Goal: Task Accomplishment & Management: Manage account settings

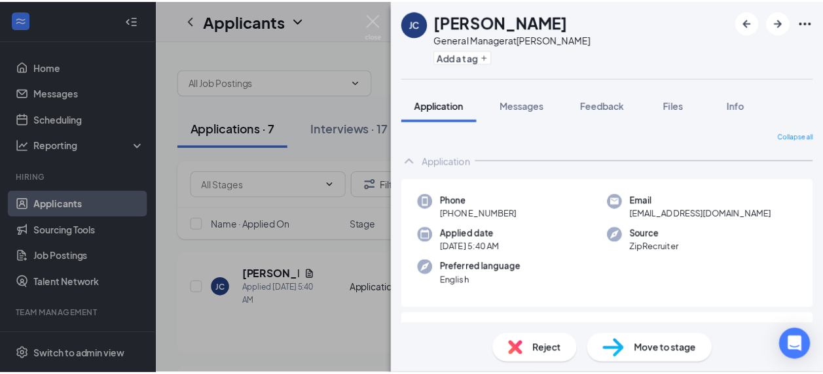
scroll to position [139, 0]
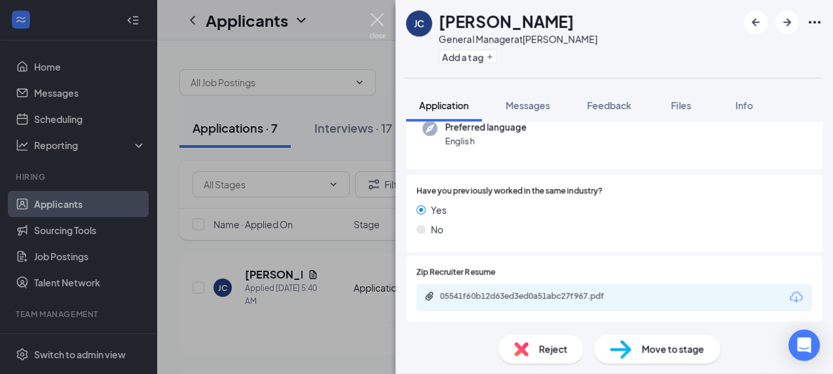
click at [380, 20] on img at bounding box center [377, 26] width 16 height 26
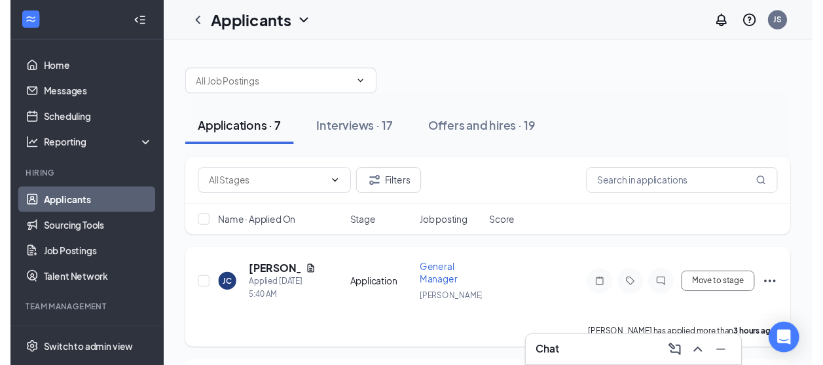
scroll to position [65, 0]
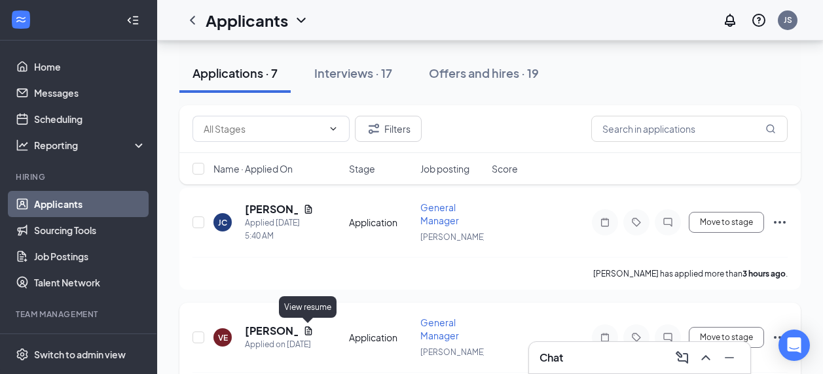
click at [311, 329] on icon "Document" at bounding box center [307, 331] width 7 height 9
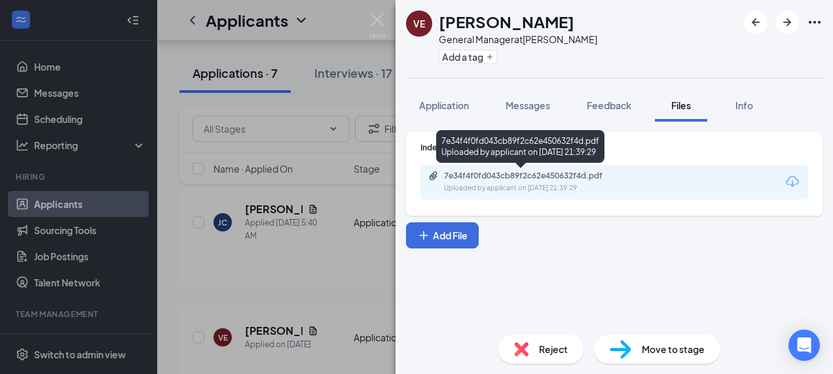
click at [517, 192] on div "Uploaded by applicant on [DATE] 21:39:29" at bounding box center [542, 188] width 196 height 10
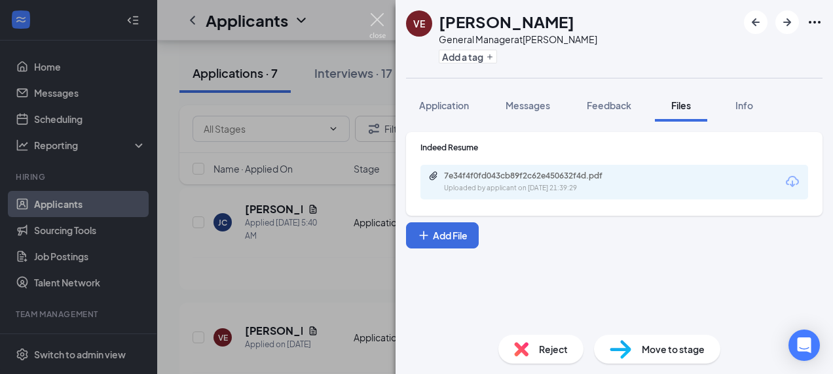
click at [380, 14] on img at bounding box center [377, 26] width 16 height 26
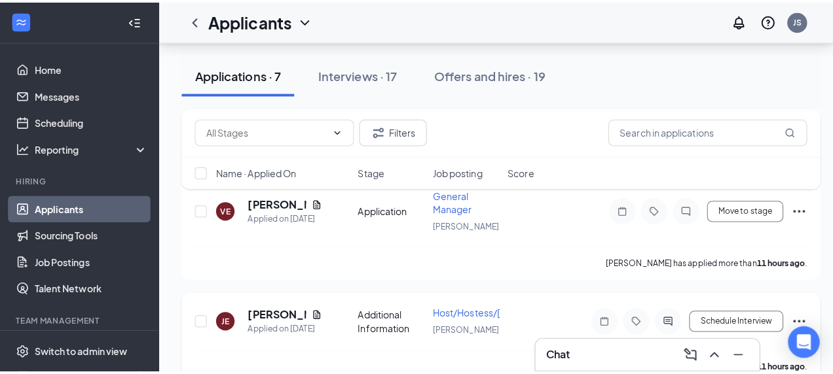
scroll to position [262, 0]
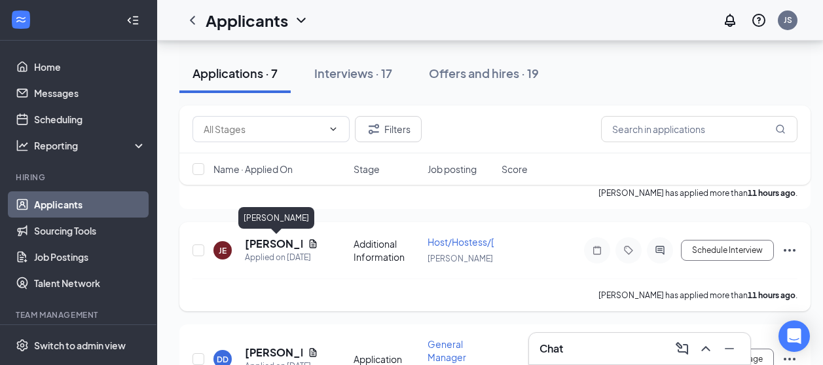
click at [278, 248] on h5 "[PERSON_NAME]" at bounding box center [274, 243] width 58 height 14
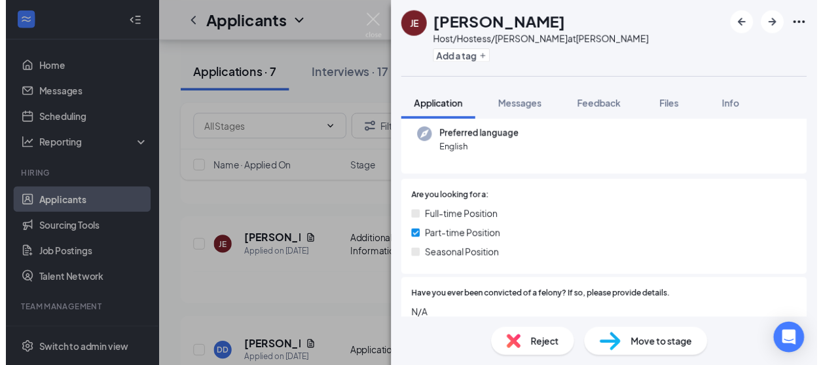
scroll to position [262, 0]
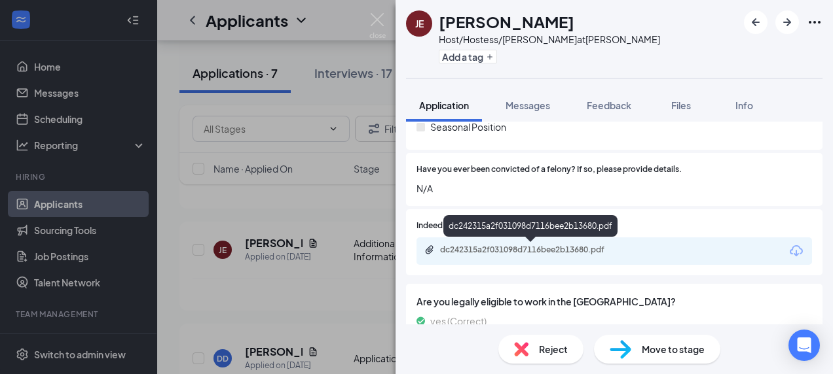
click at [551, 257] on div "dc242315a2f031098d7116bee2b13680.pdf" at bounding box center [530, 251] width 212 height 12
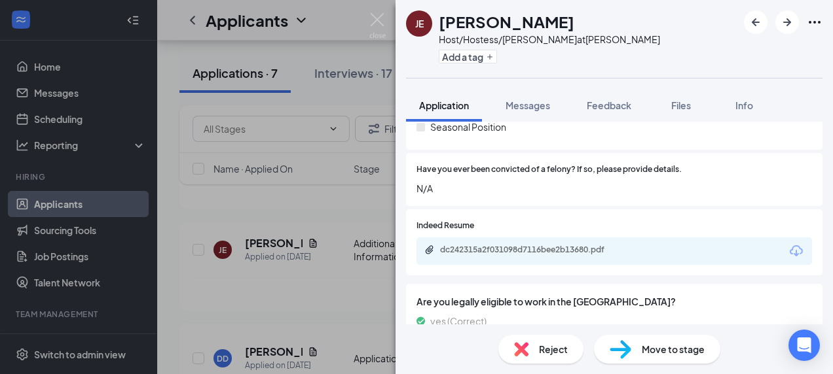
click at [367, 20] on div "JE [PERSON_NAME] Host/Hostess/[PERSON_NAME] at [GEOGRAPHIC_DATA] Add a tag Appl…" at bounding box center [416, 187] width 833 height 374
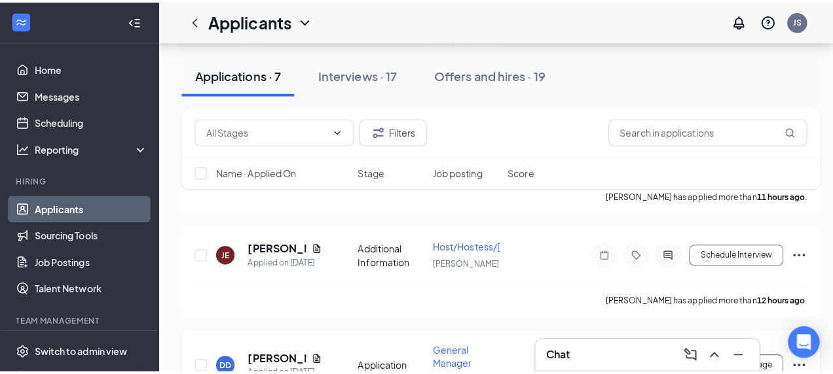
scroll to position [393, 0]
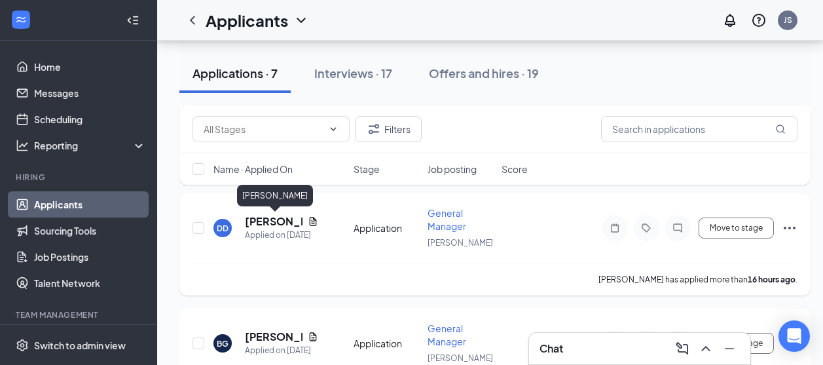
click at [294, 219] on h5 "[PERSON_NAME]" at bounding box center [274, 221] width 58 height 14
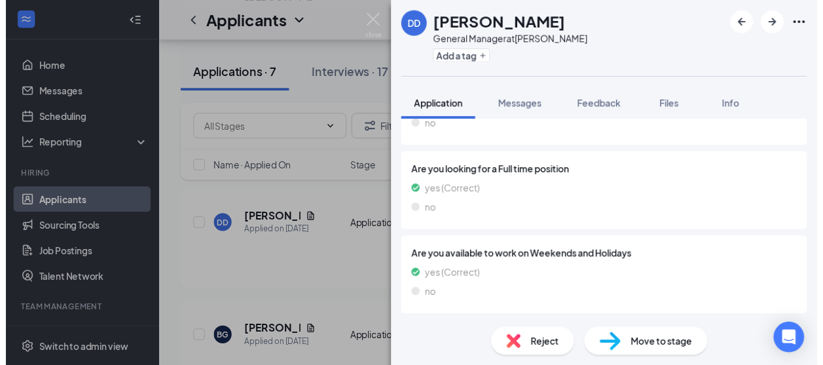
scroll to position [139, 0]
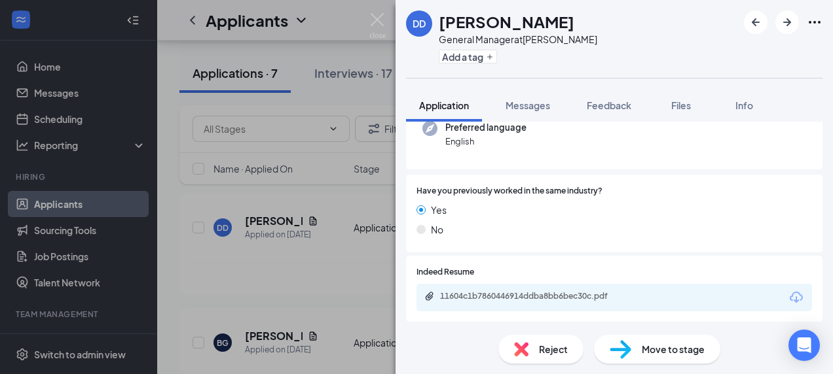
click at [532, 286] on div "11604c1b7860446914ddba8bb6bec30c.pdf" at bounding box center [613, 297] width 395 height 27
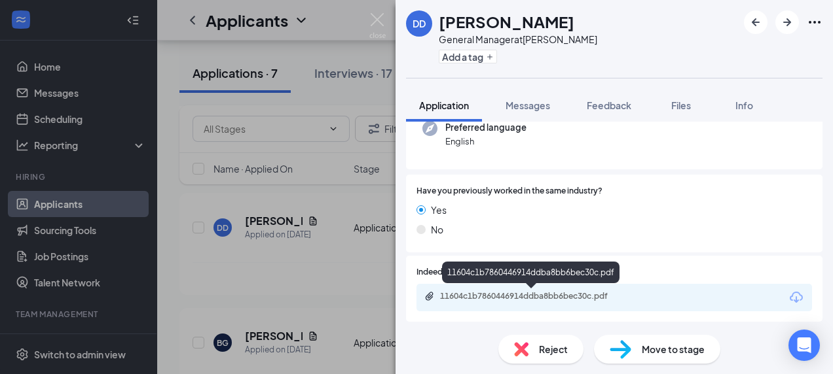
click at [535, 300] on div "11604c1b7860446914ddba8bb6bec30c.pdf" at bounding box center [531, 296] width 183 height 10
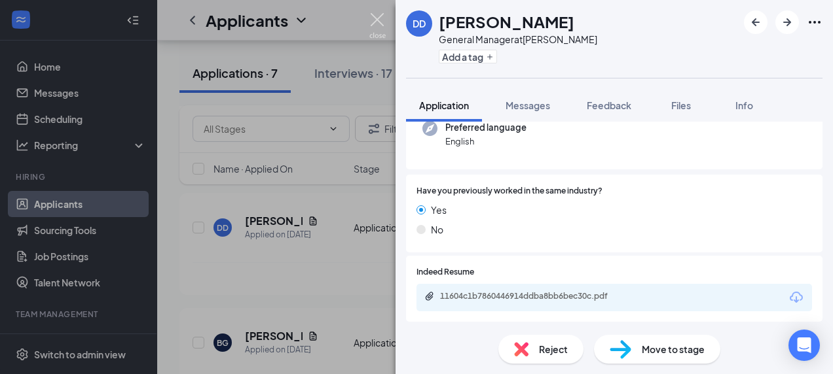
click at [375, 24] on img at bounding box center [377, 26] width 16 height 26
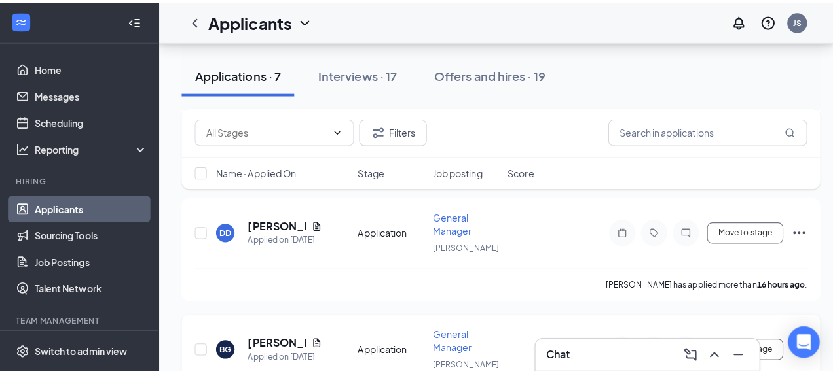
scroll to position [458, 0]
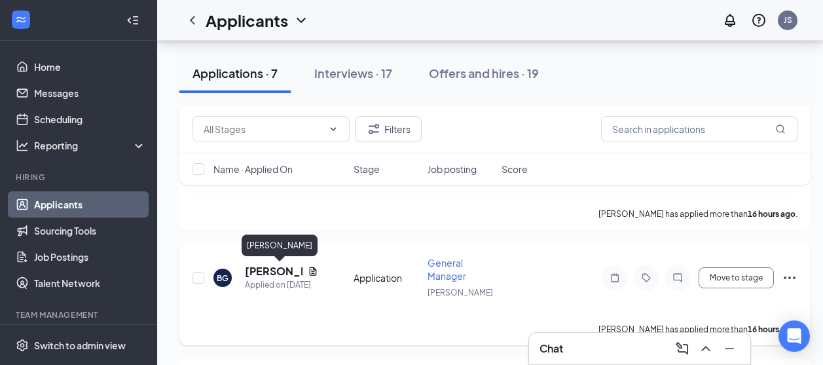
click at [264, 269] on h5 "[PERSON_NAME]" at bounding box center [274, 271] width 58 height 14
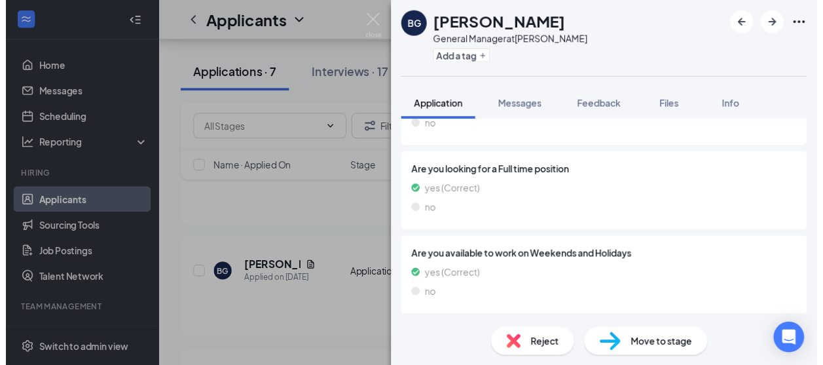
scroll to position [205, 0]
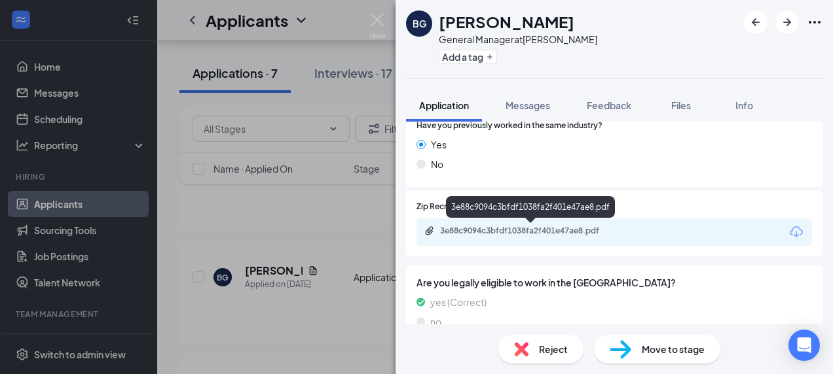
click at [462, 233] on div "3e88c9094c3bfdf1038fa2f401e47ae8.pdf" at bounding box center [531, 231] width 183 height 10
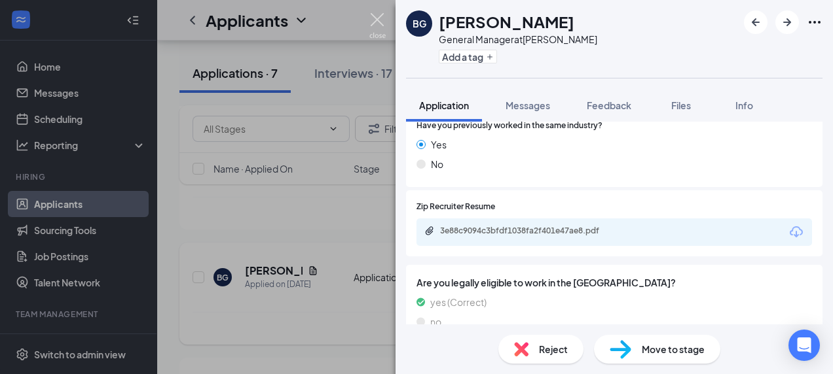
drag, startPoint x: 379, startPoint y: 22, endPoint x: 333, endPoint y: 288, distance: 269.7
click at [379, 23] on img at bounding box center [377, 26] width 16 height 26
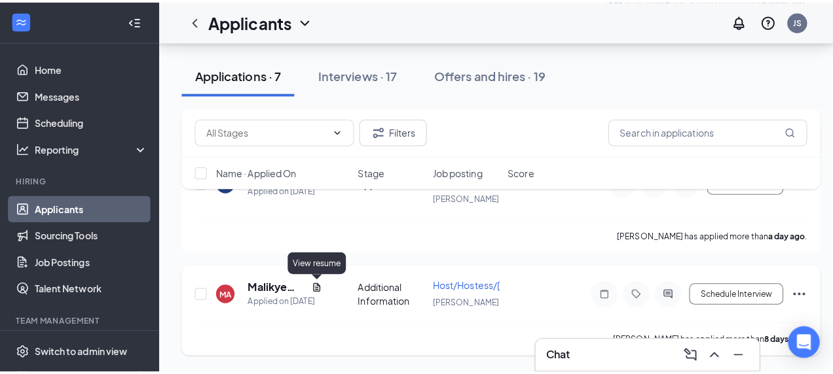
scroll to position [606, 0]
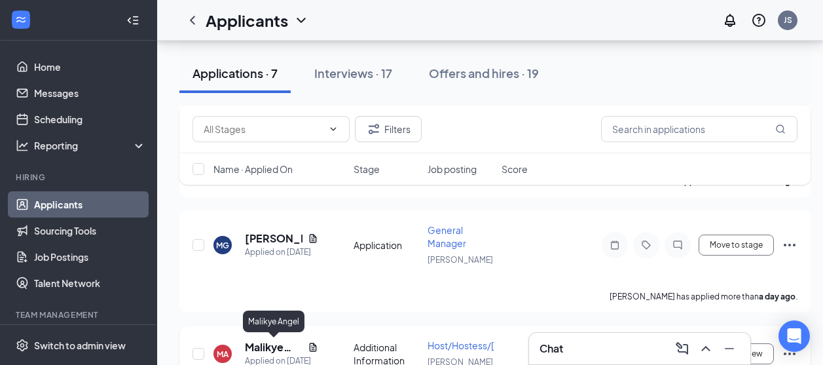
click at [272, 348] on h5 "Malikye Angel" at bounding box center [274, 347] width 58 height 14
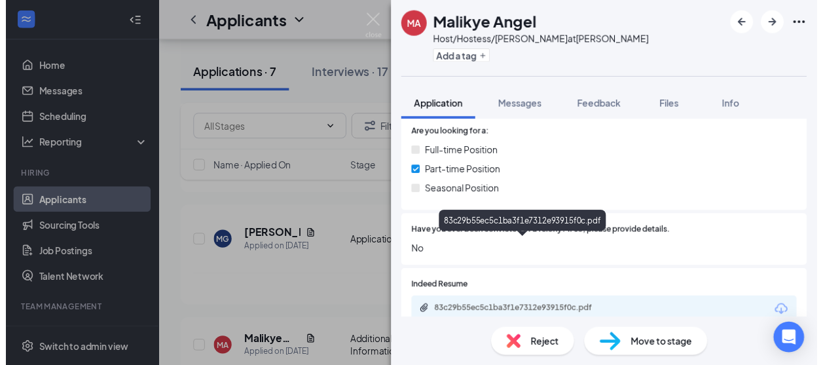
scroll to position [262, 0]
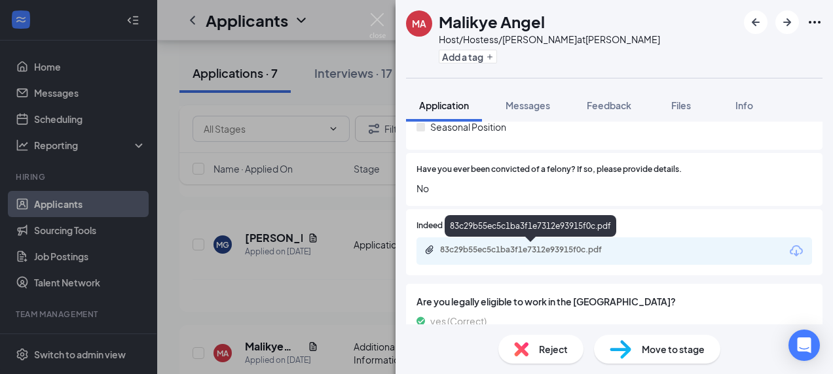
click at [490, 250] on div "83c29b55ec5c1ba3f1e7312e93915f0c.pdf" at bounding box center [531, 250] width 183 height 10
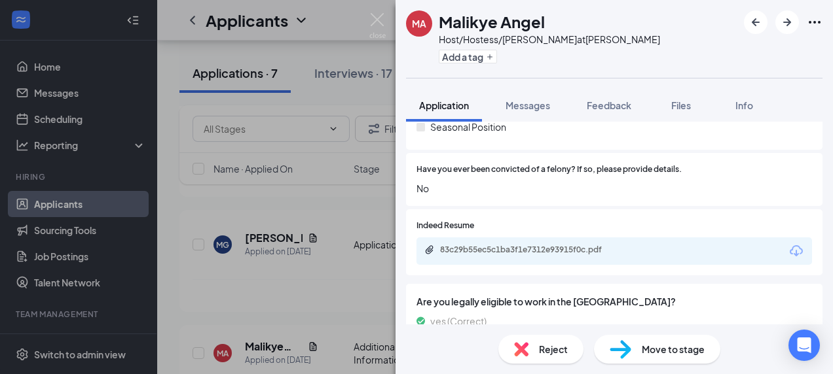
click at [372, 20] on img at bounding box center [377, 26] width 16 height 26
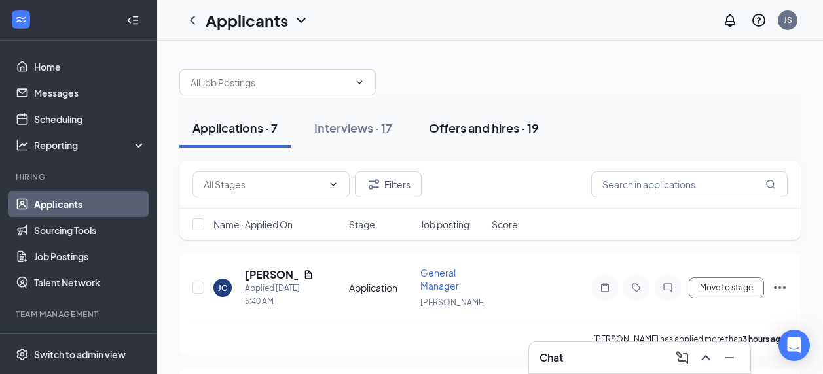
click at [467, 122] on div "Offers and hires · 19" at bounding box center [484, 128] width 110 height 16
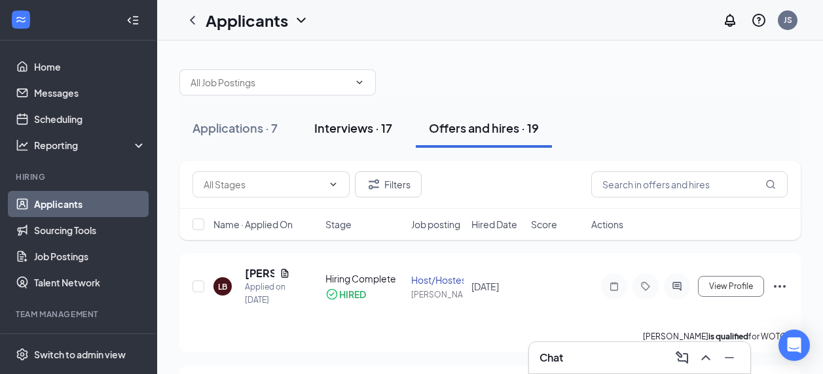
click at [357, 121] on div "Interviews · 17" at bounding box center [353, 128] width 78 height 16
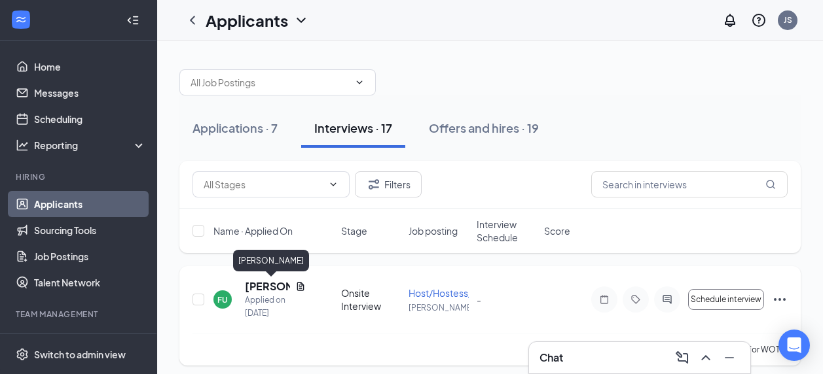
click at [264, 282] on h5 "[PERSON_NAME]" at bounding box center [267, 287] width 45 height 14
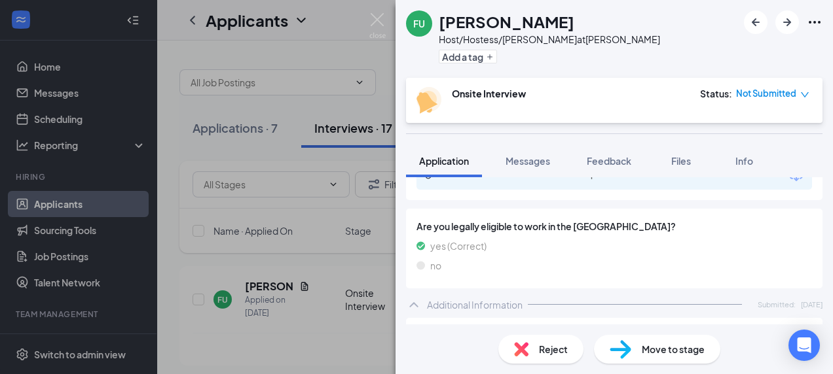
scroll to position [327, 0]
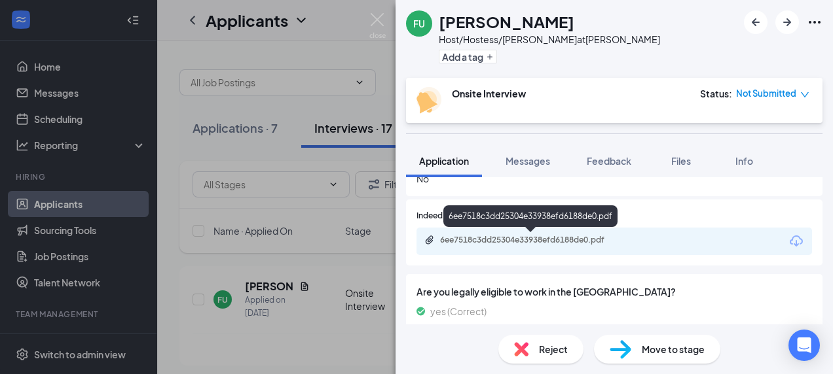
click at [470, 243] on div "6ee7518c3dd25304e33938efd6188de0.pdf" at bounding box center [531, 240] width 183 height 10
